Goal: Task Accomplishment & Management: Use online tool/utility

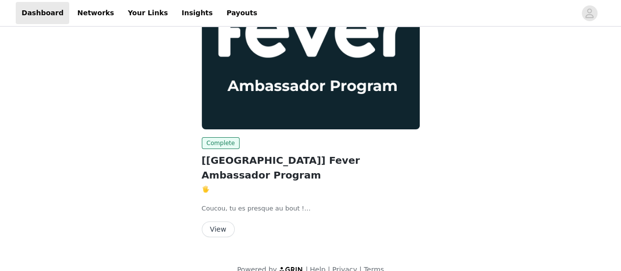
click at [217, 221] on button "View" at bounding box center [218, 229] width 33 height 16
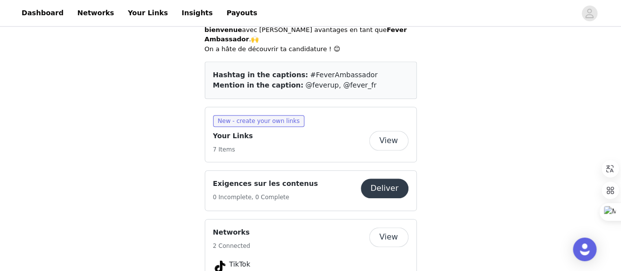
scroll to position [491, 0]
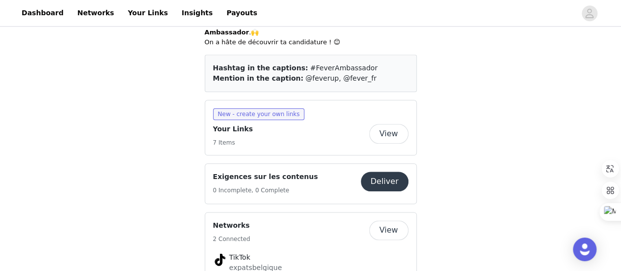
click at [386, 124] on button "View" at bounding box center [388, 134] width 39 height 20
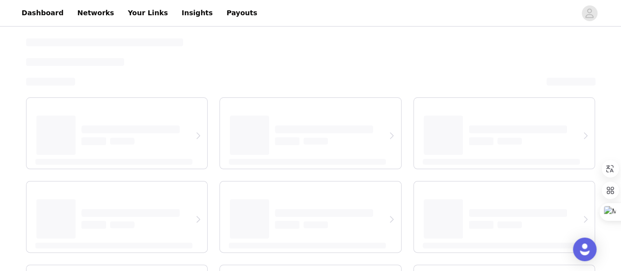
select select "12"
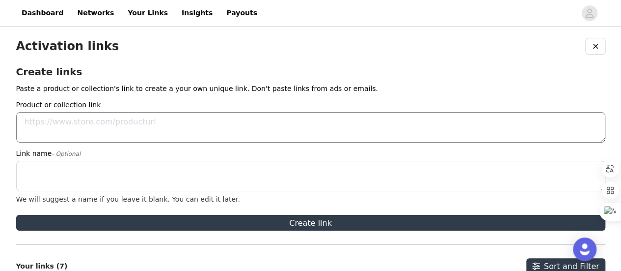
click at [69, 122] on textarea "Product or collection link" at bounding box center [310, 127] width 589 height 30
paste textarea "[URL][DOMAIN_NAME]"
type textarea "[URL][DOMAIN_NAME]"
click at [68, 175] on textarea "Link name - Optional" at bounding box center [310, 176] width 589 height 30
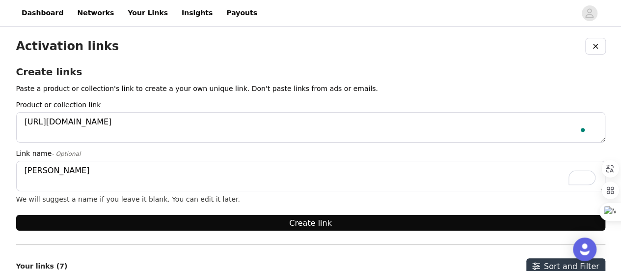
type textarea "[PERSON_NAME]"
click at [299, 222] on button "Create link" at bounding box center [310, 223] width 589 height 16
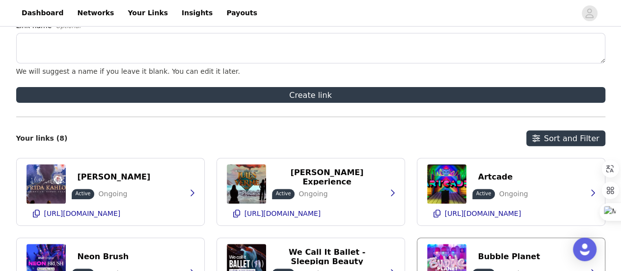
scroll to position [124, 0]
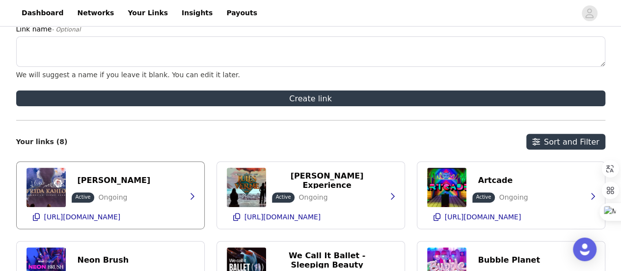
click at [167, 194] on div "[PERSON_NAME] Active Ongoing [URL][DOMAIN_NAME]" at bounding box center [111, 195] width 168 height 67
click at [34, 216] on icon "button" at bounding box center [36, 217] width 8 height 8
